Goal: Download file/media

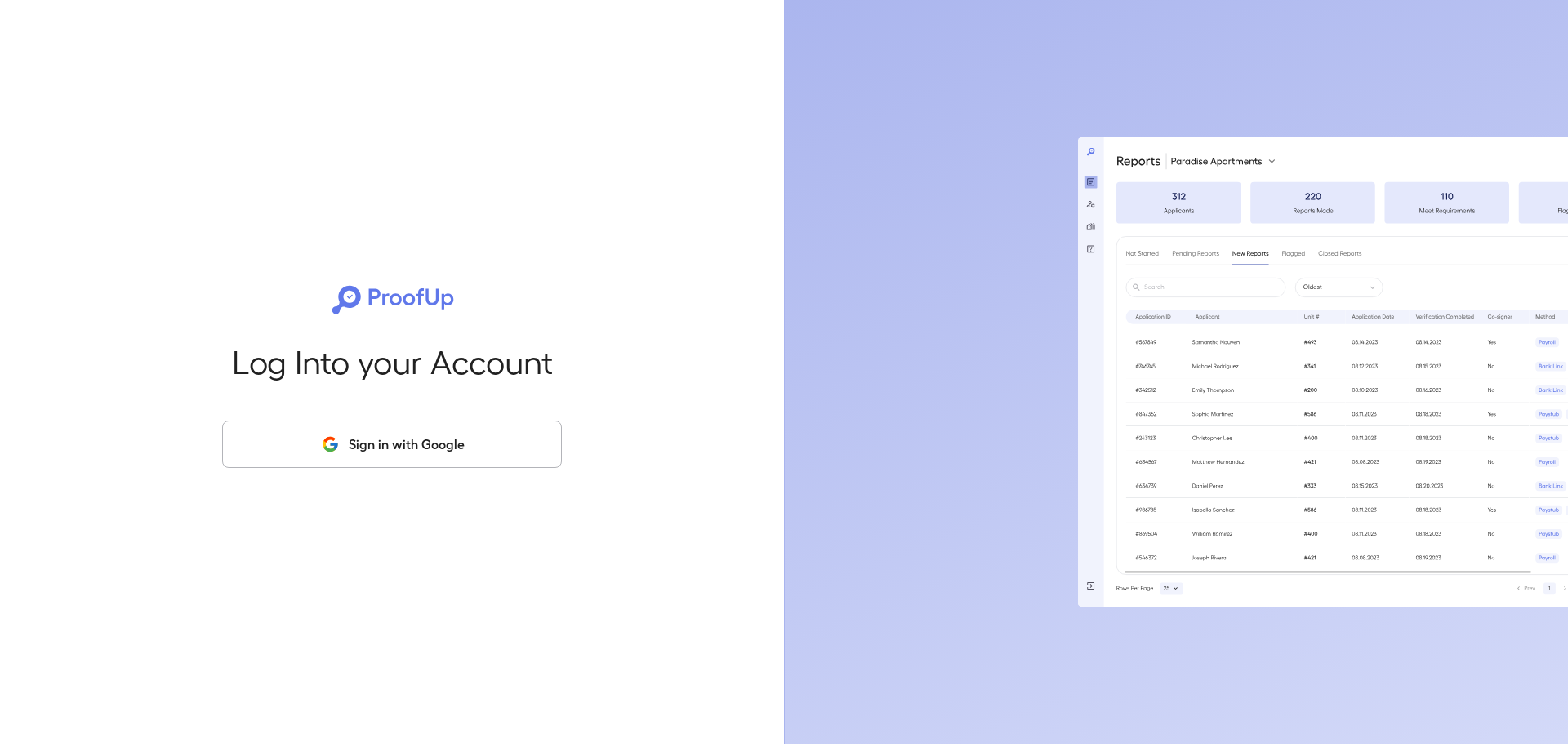
click at [435, 435] on button "Sign in with Google" at bounding box center [392, 444] width 340 height 47
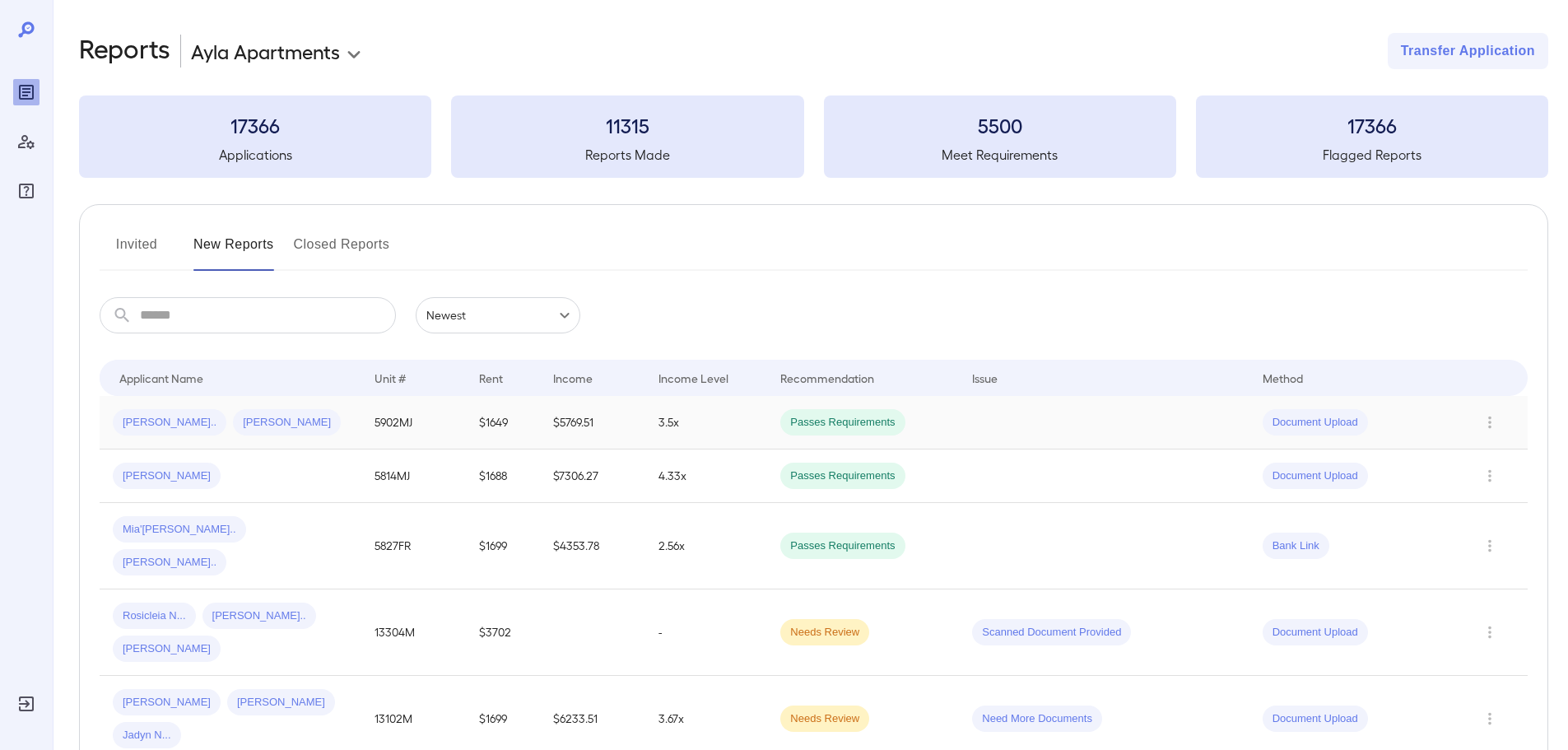
click at [310, 419] on div "[PERSON_NAME].. [PERSON_NAME]" at bounding box center [230, 422] width 235 height 26
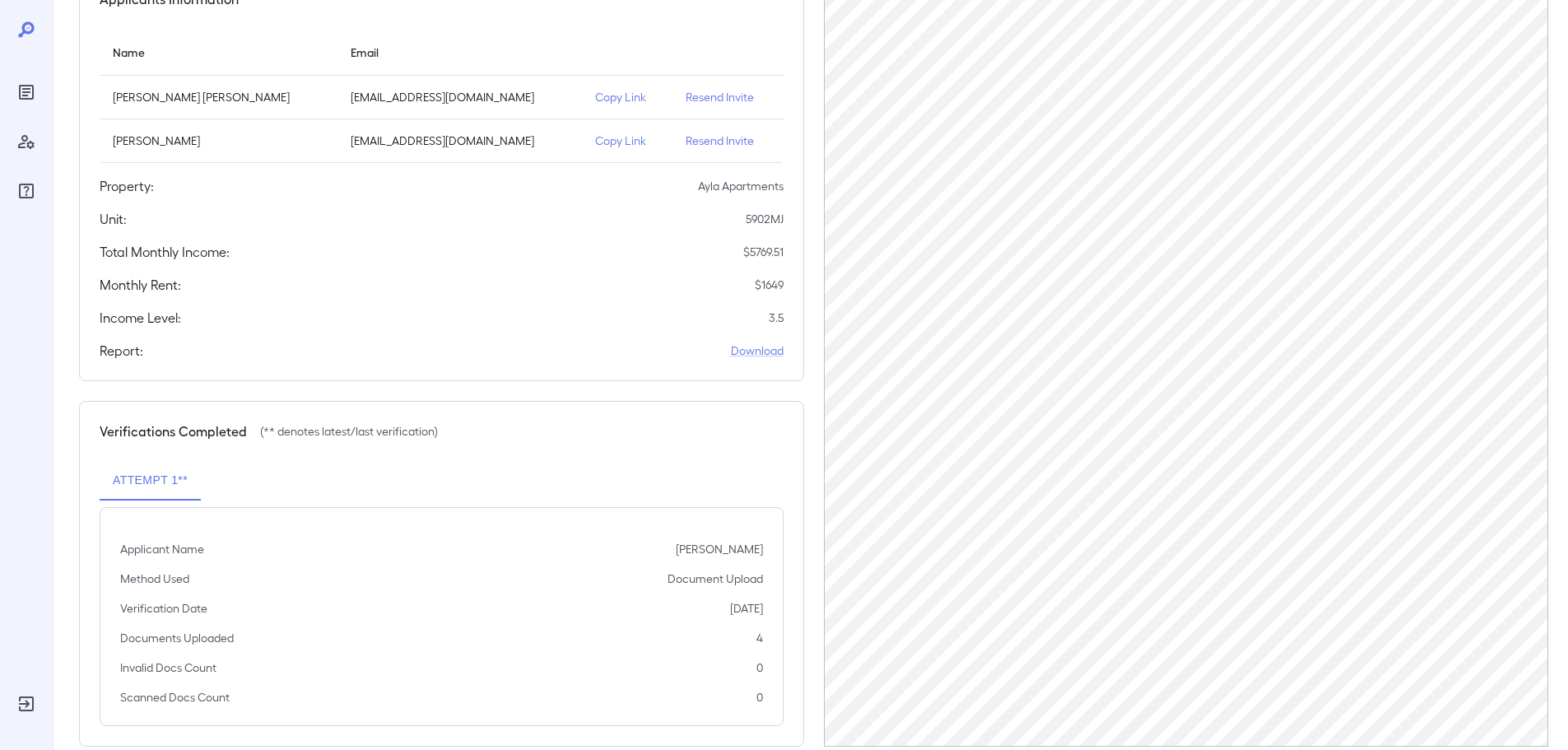
scroll to position [209, 0]
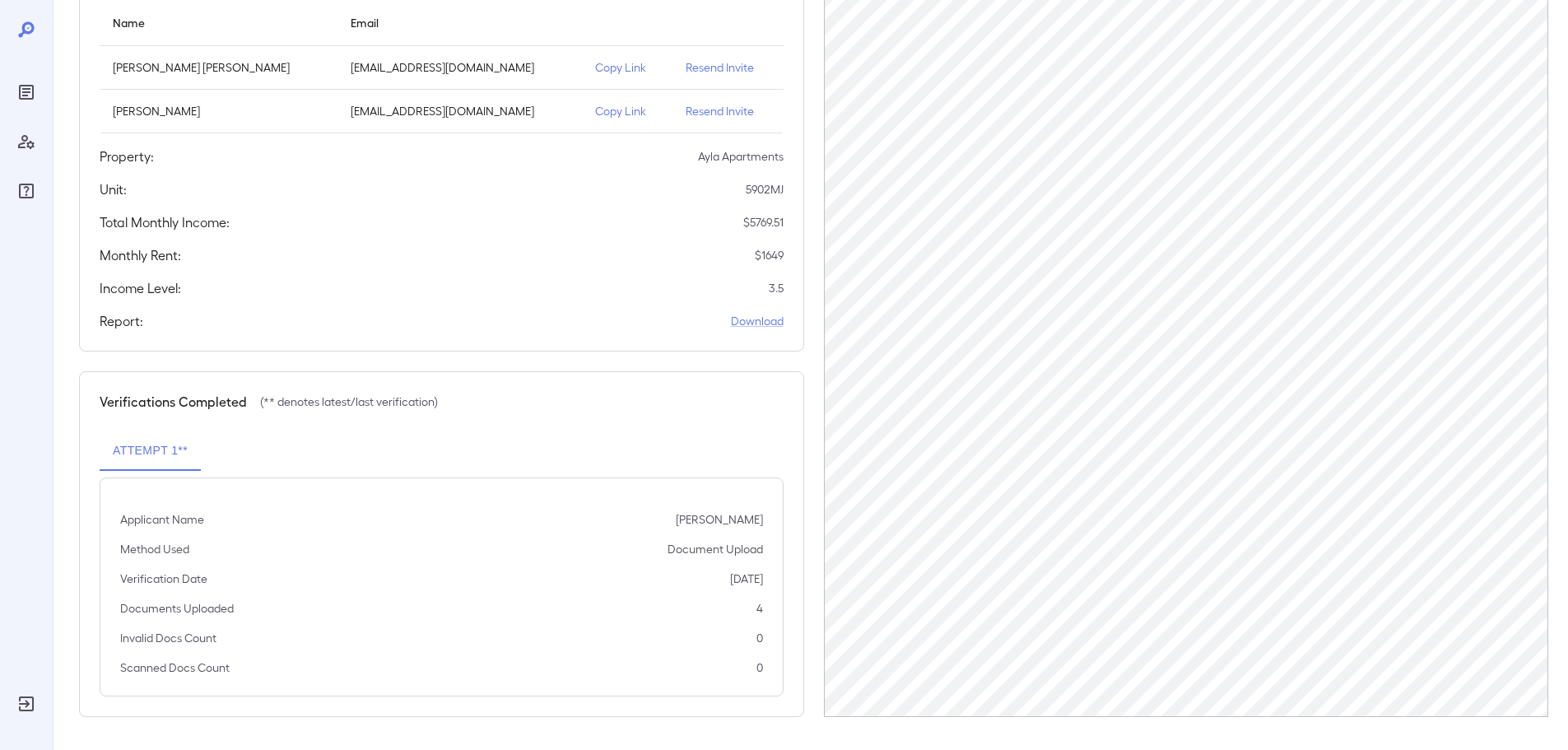
click at [171, 460] on button "Attempt 1**" at bounding box center [150, 451] width 102 height 40
click at [771, 321] on link "Download" at bounding box center [757, 321] width 52 height 16
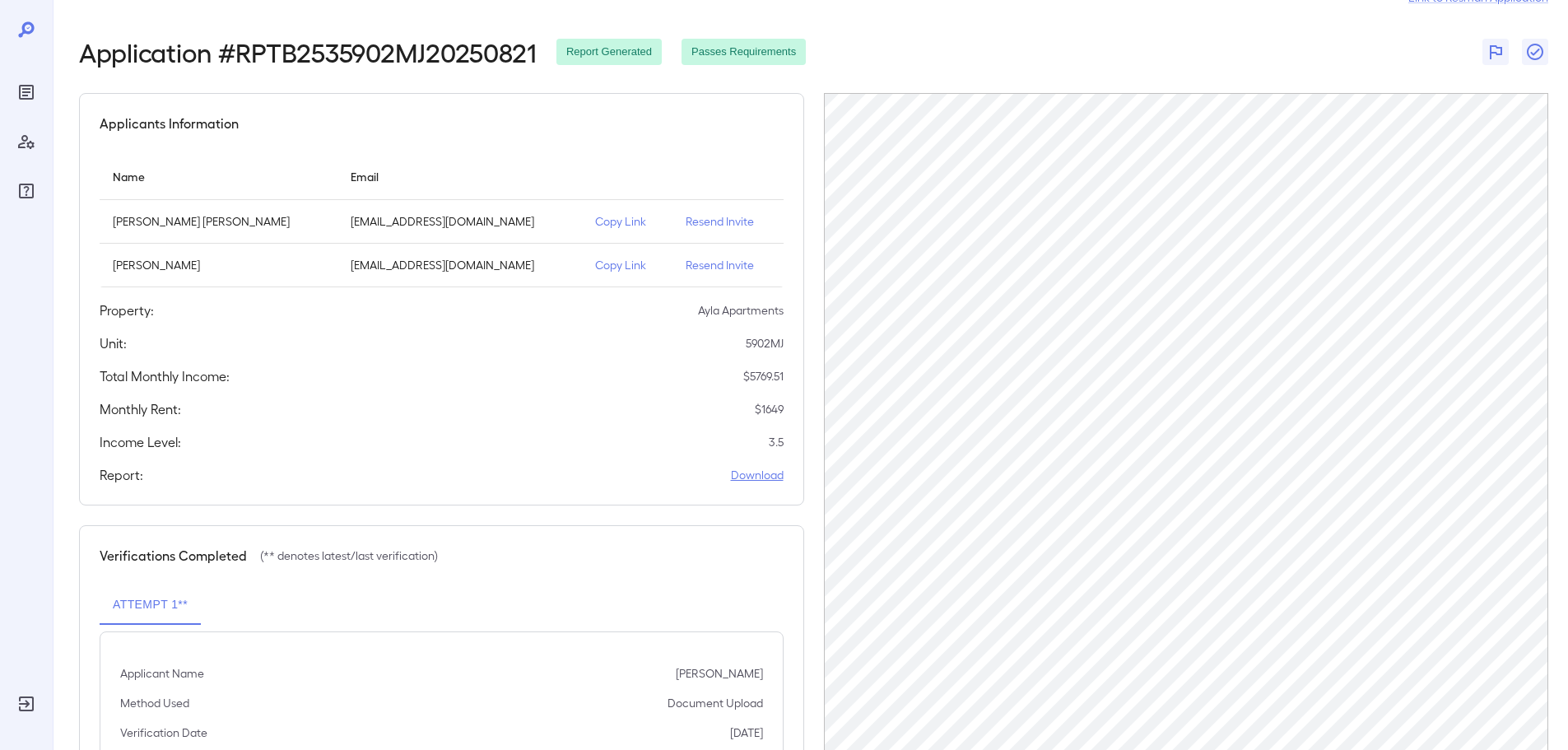
scroll to position [0, 0]
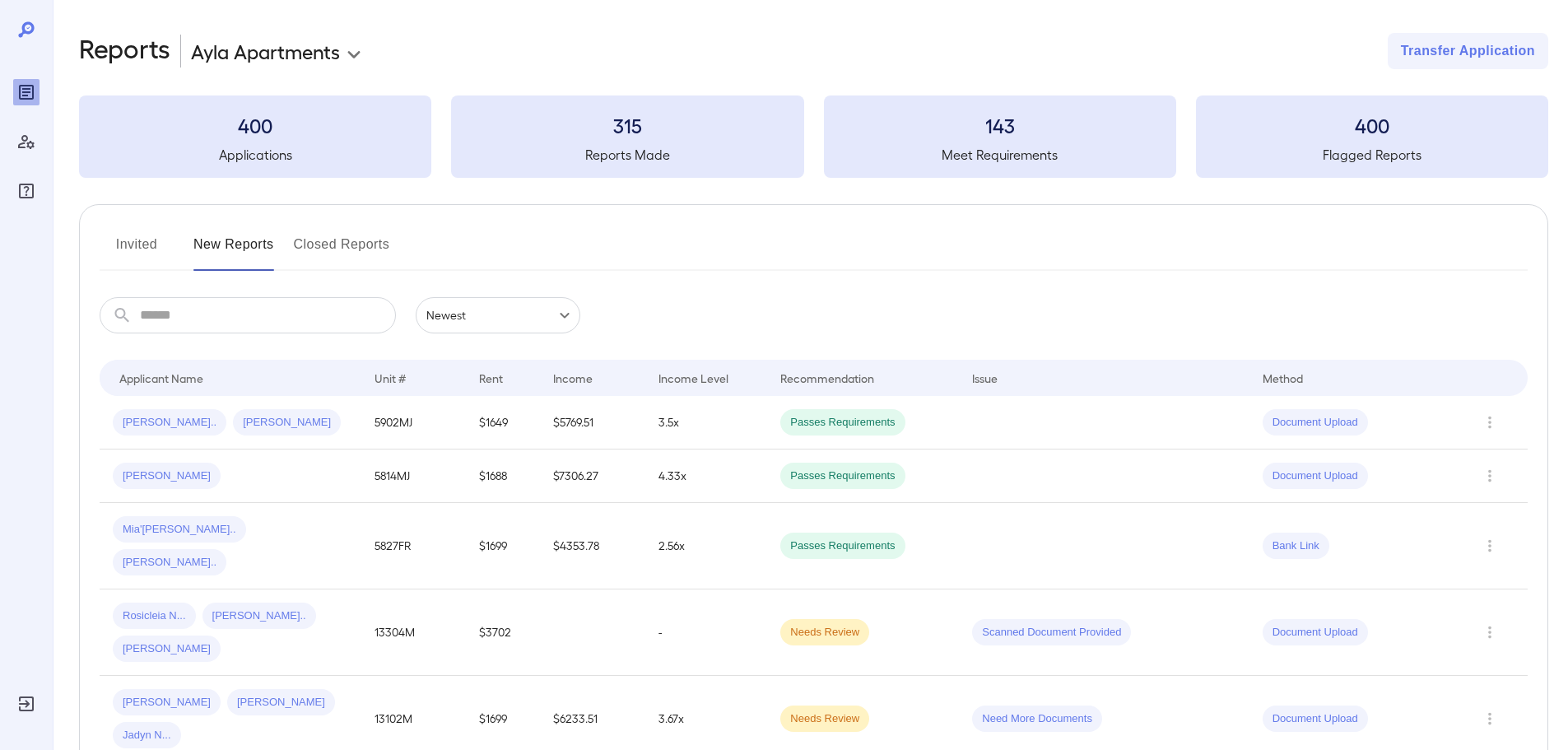
click at [225, 247] on button "New Reports" at bounding box center [233, 251] width 80 height 40
click at [326, 431] on div "[PERSON_NAME].. [PERSON_NAME]" at bounding box center [230, 422] width 235 height 26
